Goal: Information Seeking & Learning: Find specific fact

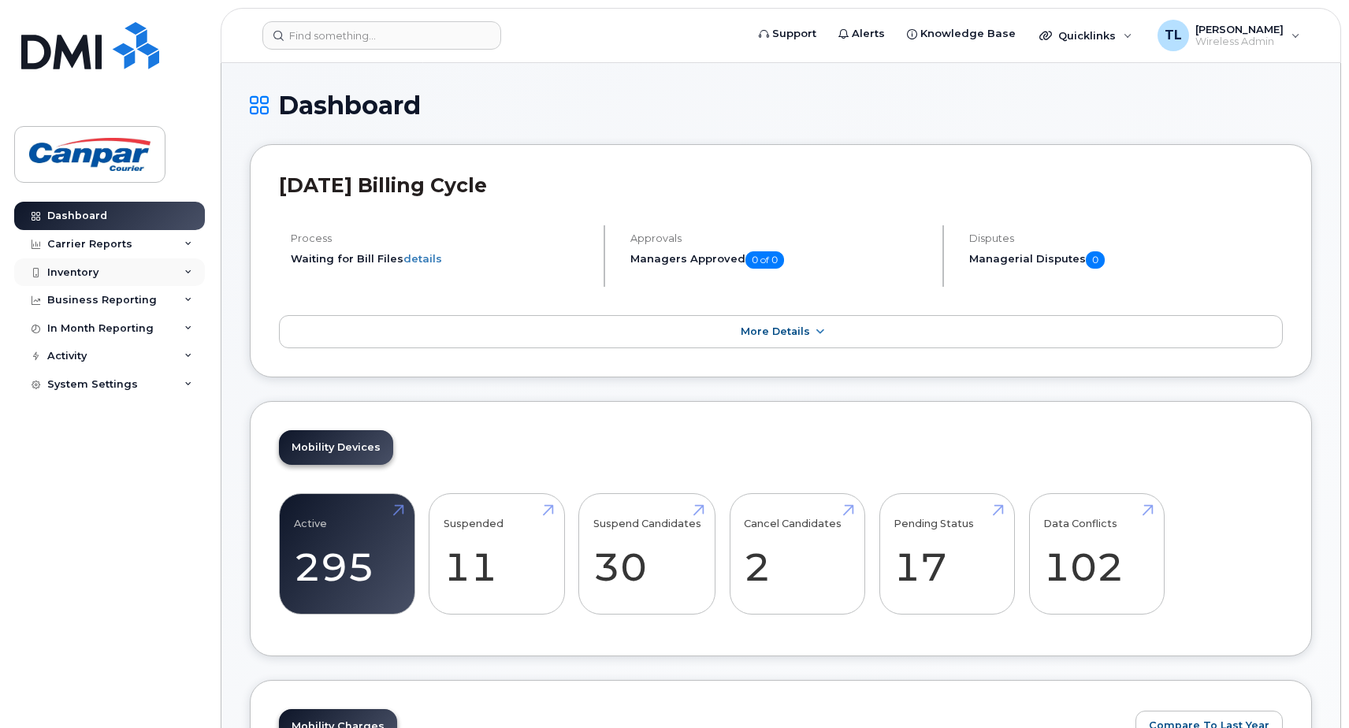
click at [106, 279] on div "Inventory" at bounding box center [109, 273] width 191 height 28
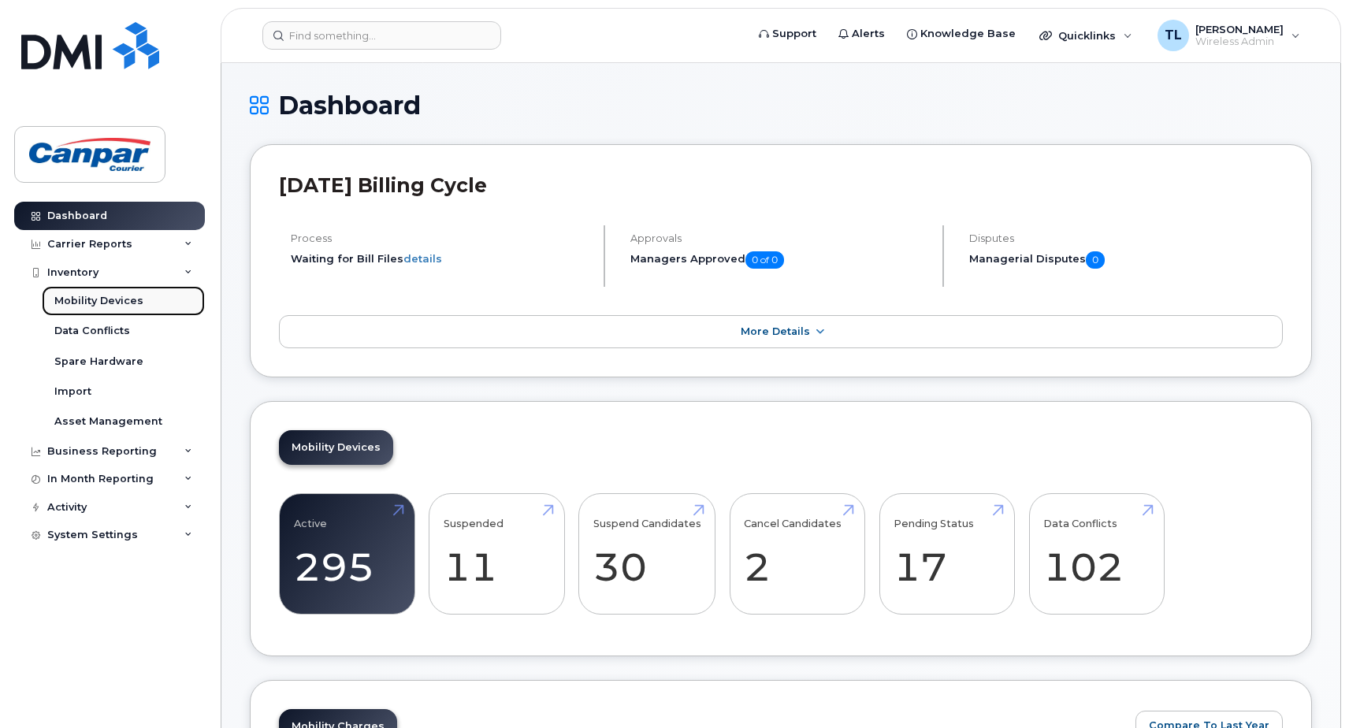
click at [102, 293] on link "Mobility Devices" at bounding box center [123, 301] width 163 height 30
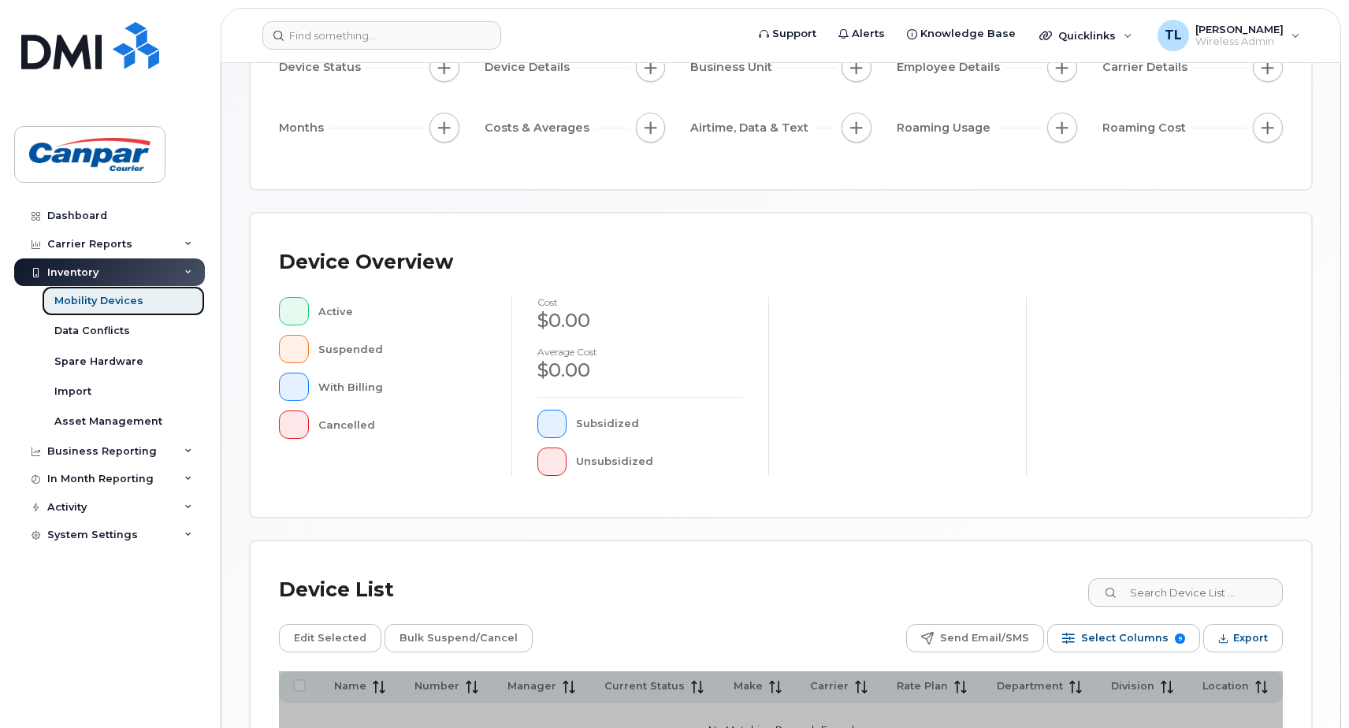
scroll to position [315, 0]
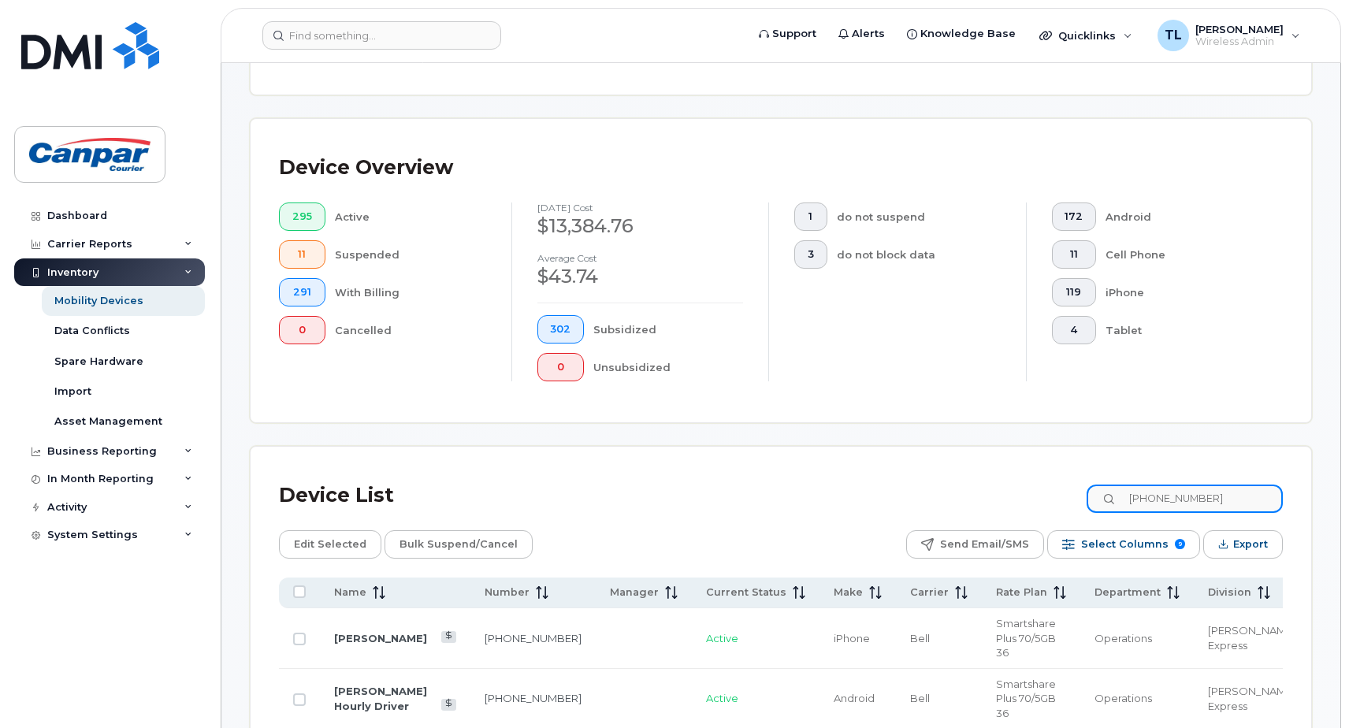
scroll to position [356, 0]
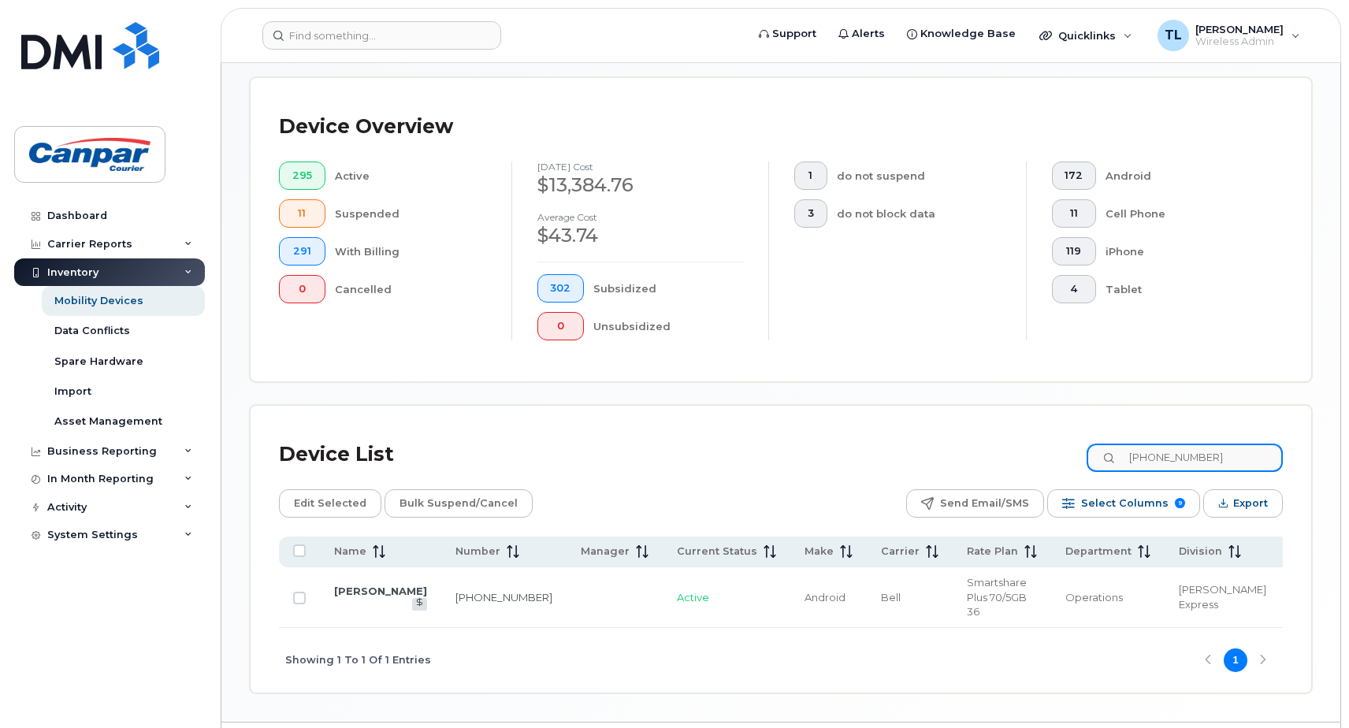
type input "[PHONE_NUMBER]"
click at [341, 604] on td "[PERSON_NAME]" at bounding box center [380, 598] width 121 height 61
click at [343, 594] on link "[PERSON_NAME]" at bounding box center [380, 591] width 93 height 13
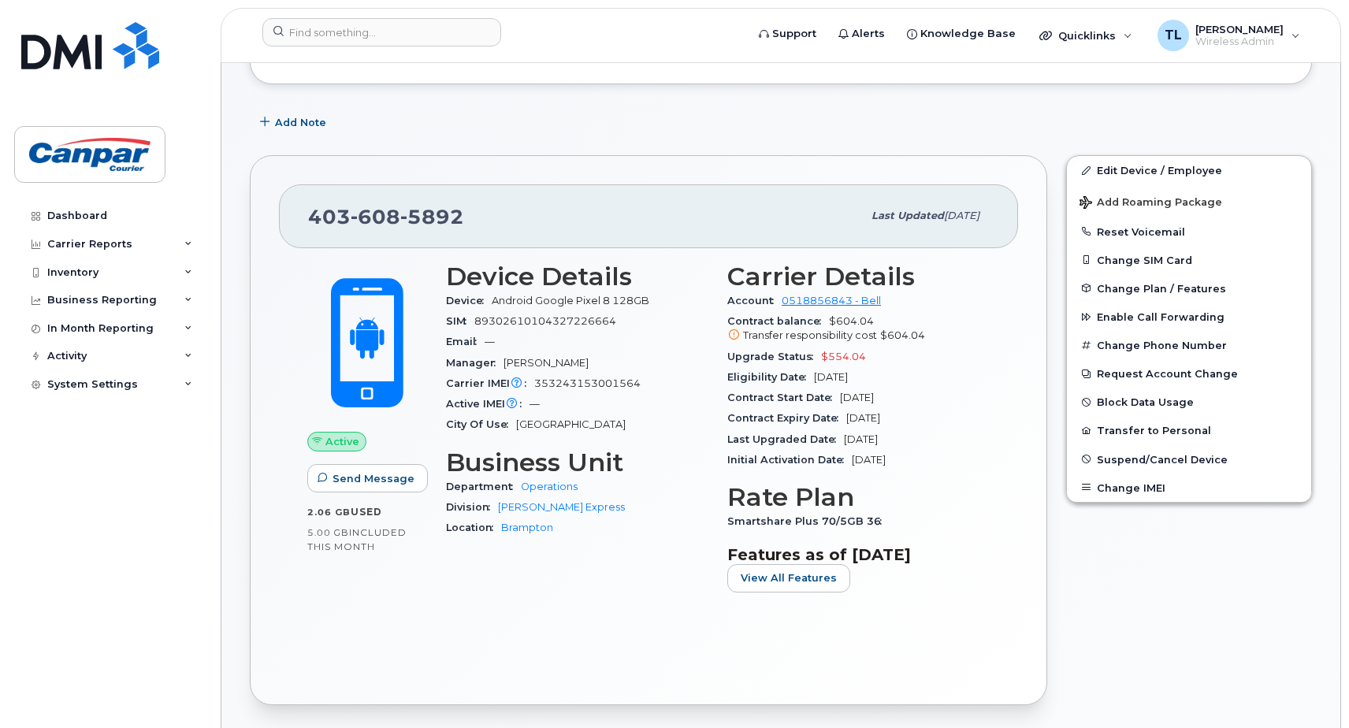
scroll to position [158, 0]
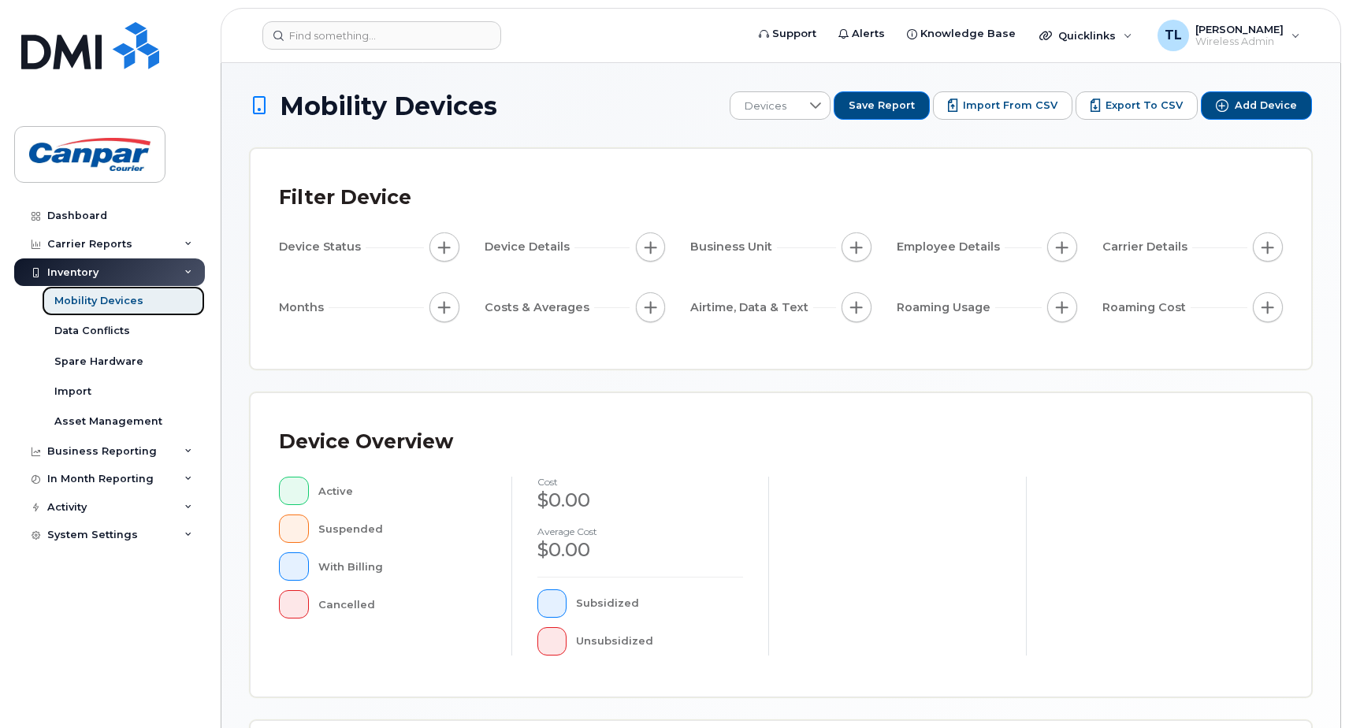
click at [115, 300] on div "Mobility Devices" at bounding box center [98, 301] width 89 height 14
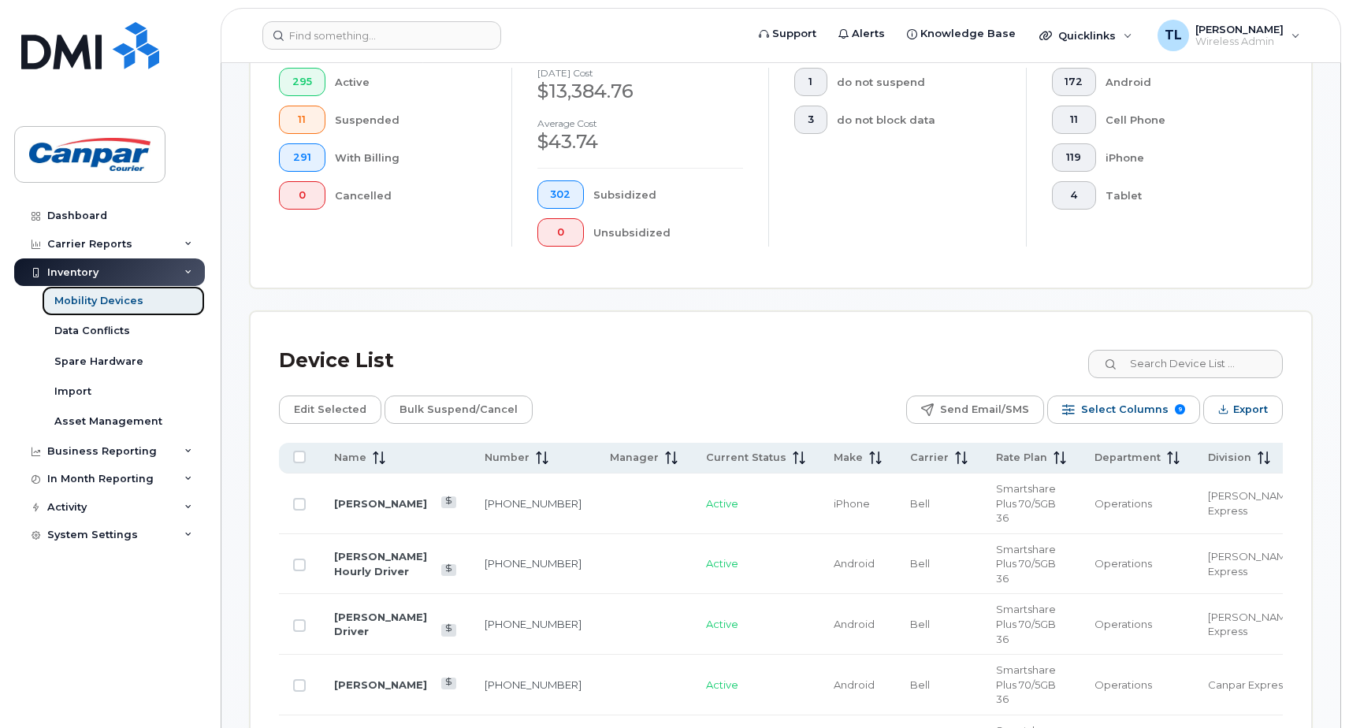
scroll to position [473, 0]
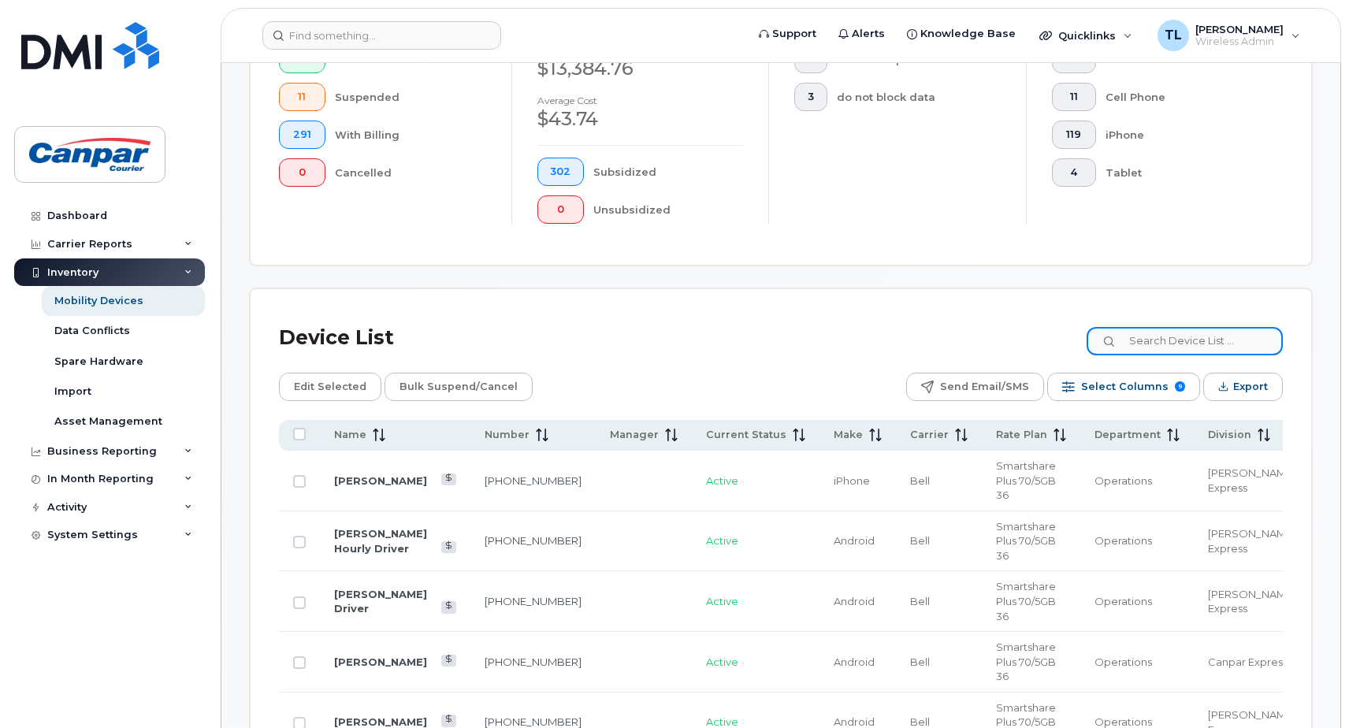
paste input "[PHONE_NUMBER]"
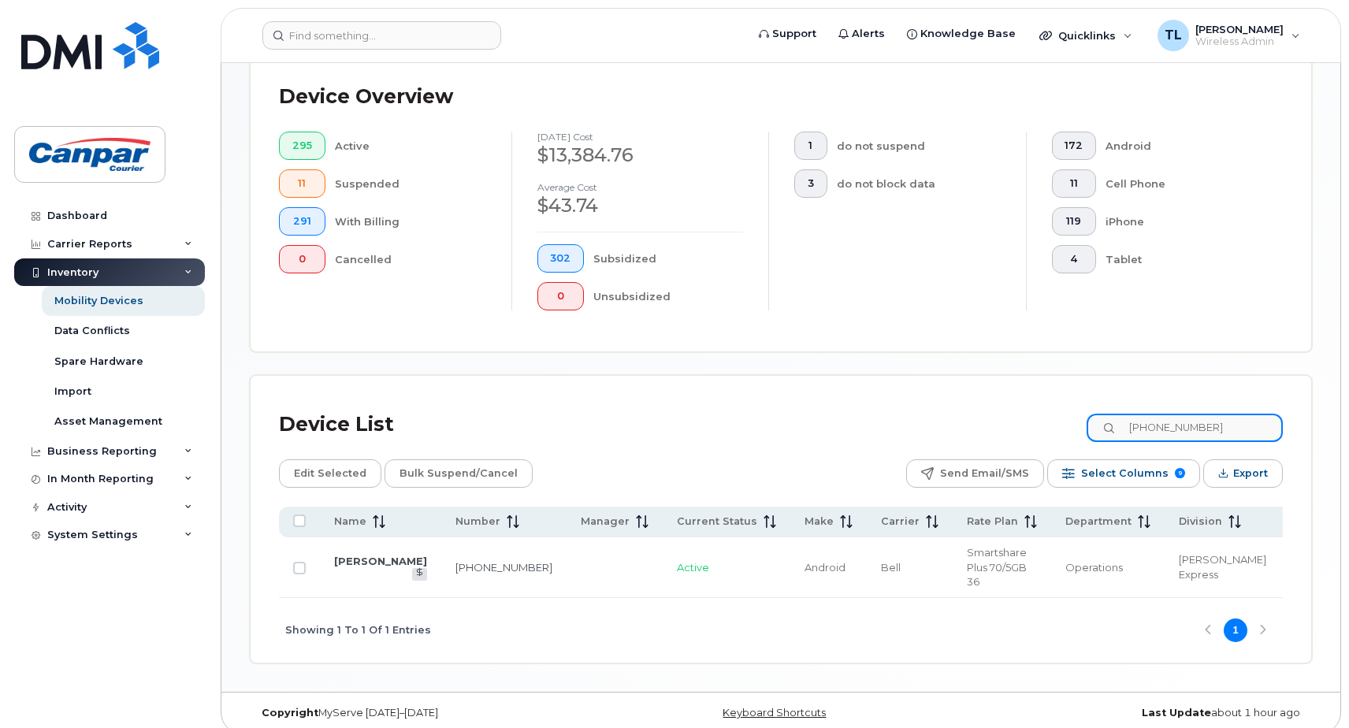
type input "[PHONE_NUMBER]"
drag, startPoint x: 331, startPoint y: 549, endPoint x: 462, endPoint y: 565, distance: 131.9
click at [462, 565] on tr "[PERSON_NAME] [PHONE_NUMBER] Active Android Bell Smartshare Plus 70/5GB 36 Oper…" at bounding box center [827, 568] width 1096 height 61
drag, startPoint x: 462, startPoint y: 564, endPoint x: 447, endPoint y: 558, distance: 16.2
copy tr "[PERSON_NAME] [PHONE_NUMBER]"
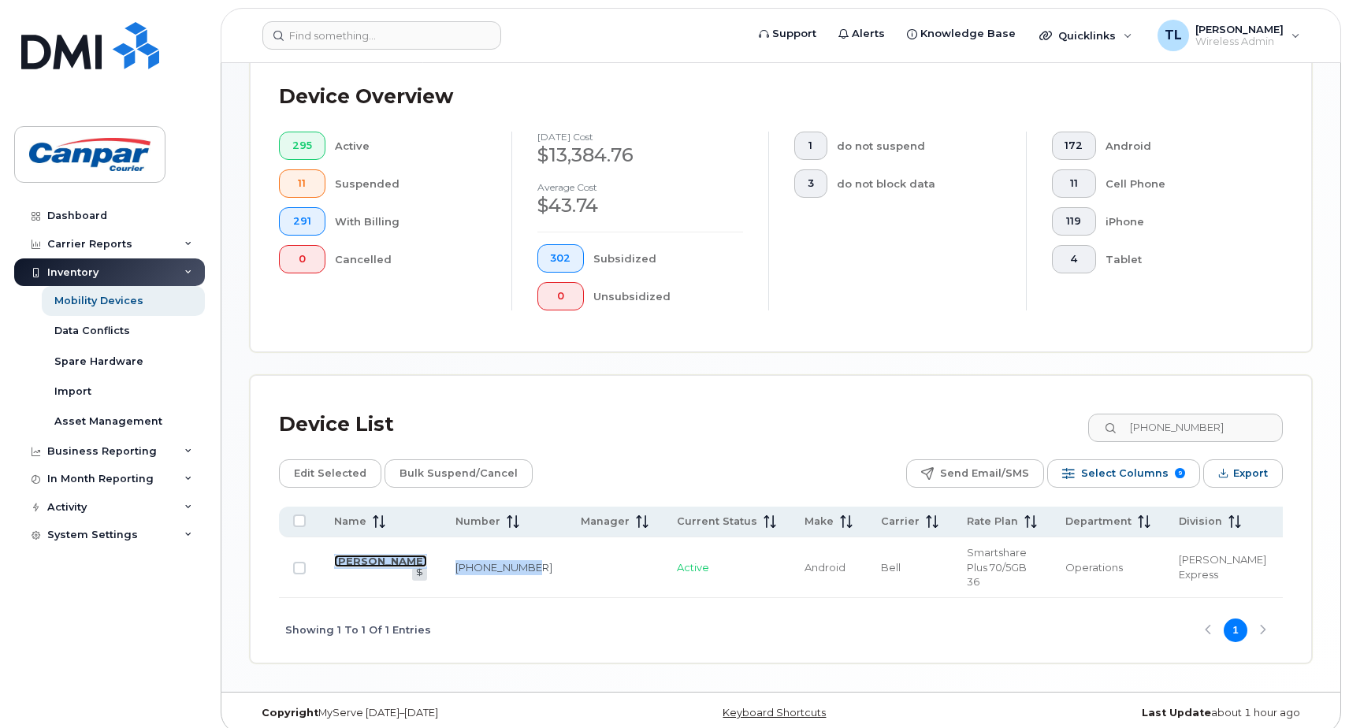
drag, startPoint x: 349, startPoint y: 549, endPoint x: 403, endPoint y: 544, distance: 53.9
click at [349, 555] on link "[PERSON_NAME]" at bounding box center [380, 561] width 93 height 13
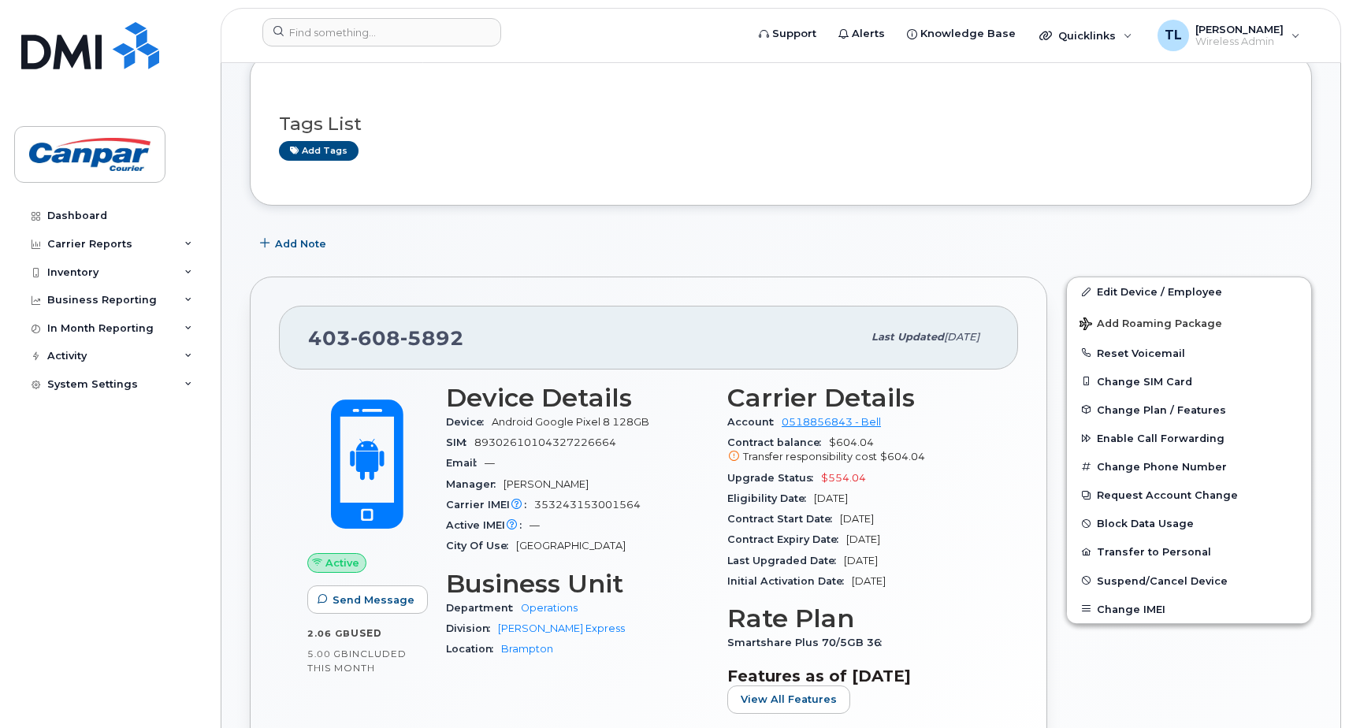
scroll to position [236, 0]
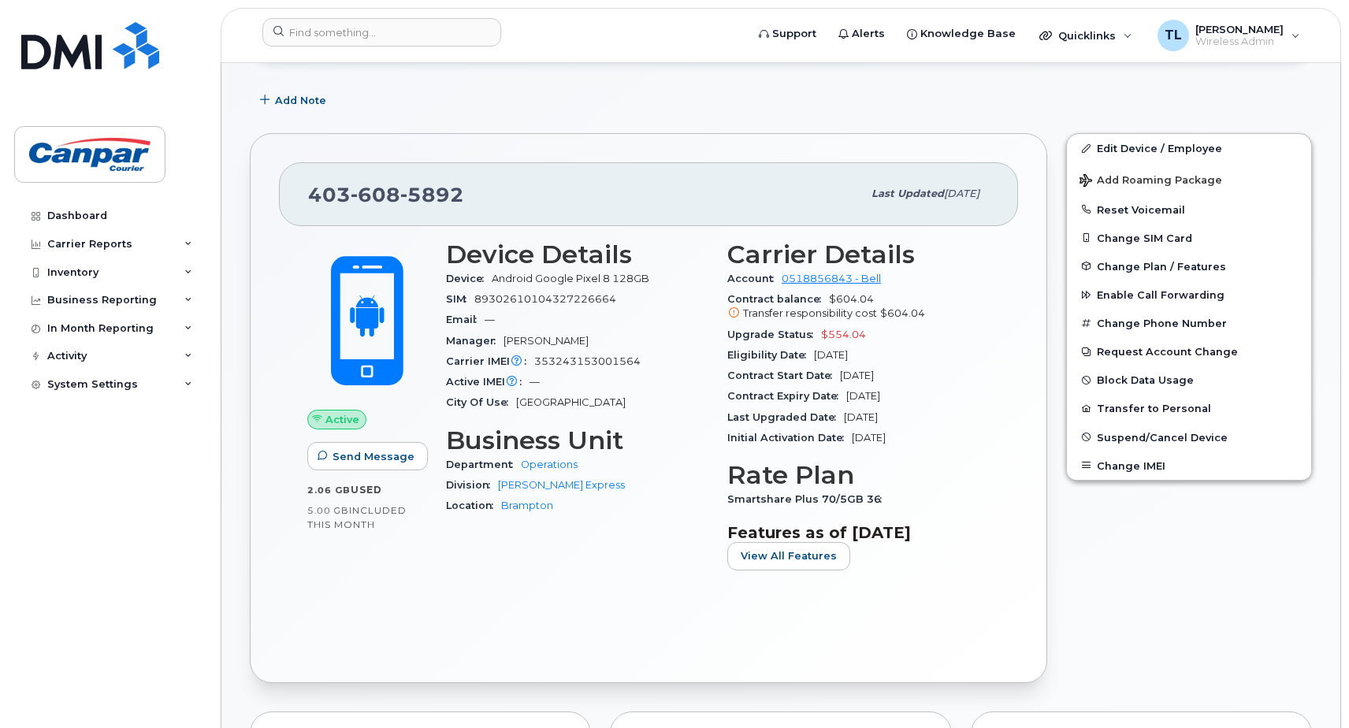
drag, startPoint x: 843, startPoint y: 417, endPoint x: 914, endPoint y: 419, distance: 71.7
click at [914, 419] on div "Last Upgraded Date Mar 01, 2024" at bounding box center [859, 418] width 262 height 20
drag, startPoint x: 914, startPoint y: 419, endPoint x: 894, endPoint y: 422, distance: 20.7
copy span "[DATE]"
drag, startPoint x: 818, startPoint y: 352, endPoint x: 888, endPoint y: 351, distance: 70.2
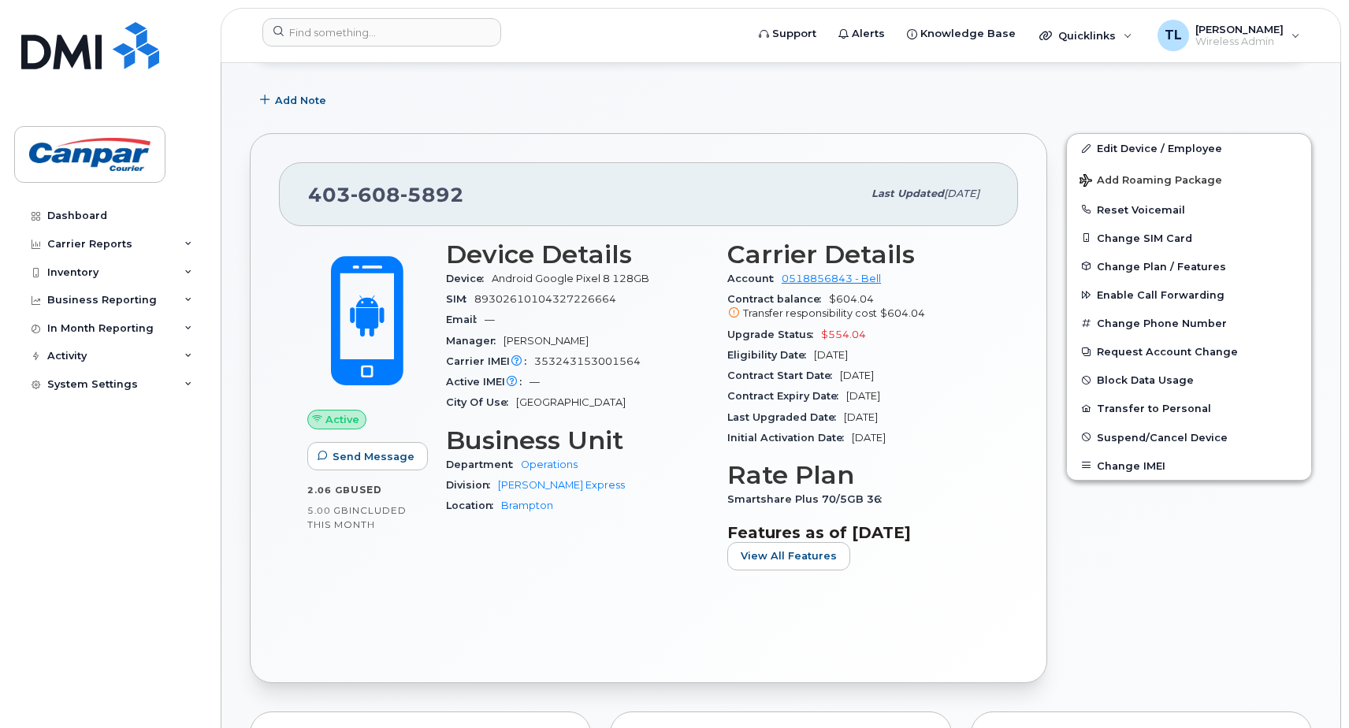
click at [888, 351] on div "Eligibility Date Mar 01, 2027" at bounding box center [859, 355] width 262 height 20
drag, startPoint x: 888, startPoint y: 351, endPoint x: 865, endPoint y: 351, distance: 22.9
copy span "Mar 01, 2027"
